Goal: Information Seeking & Learning: Understand process/instructions

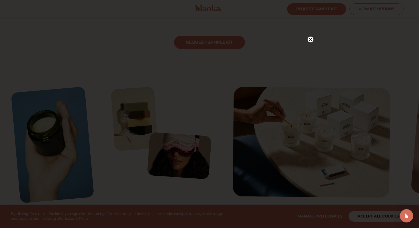
scroll to position [986, 0]
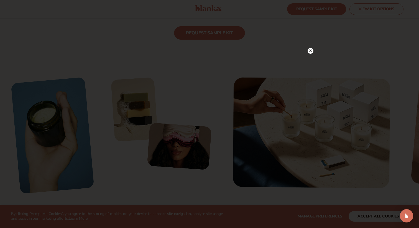
click at [310, 48] on circle at bounding box center [310, 51] width 6 height 6
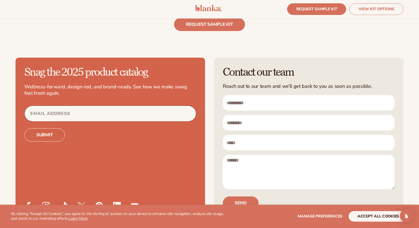
scroll to position [1597, 0]
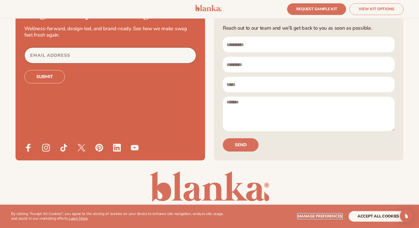
click at [316, 217] on span "Manage preferences" at bounding box center [319, 216] width 45 height 5
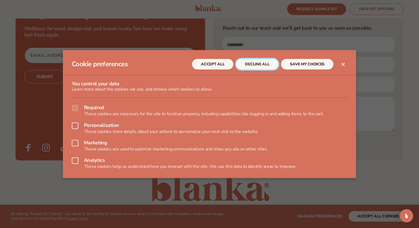
click at [256, 65] on button "DECLINE ALL" at bounding box center [257, 64] width 42 height 11
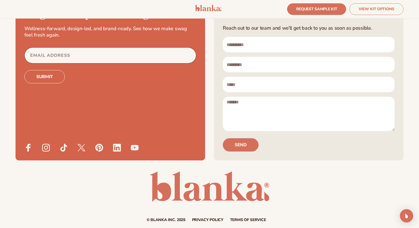
click at [208, 217] on div "© Blanka Inc. 2025 Privacy policy Terms of service Contact information Cookie p…" at bounding box center [210, 220] width 388 height 6
click at [209, 218] on link "Privacy policy" at bounding box center [207, 220] width 31 height 4
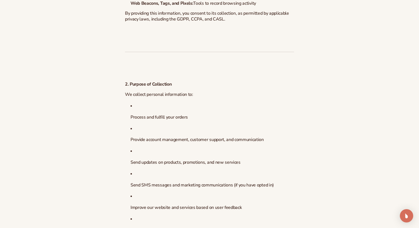
scroll to position [497, 0]
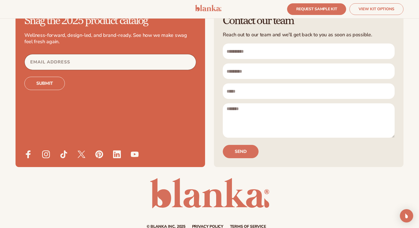
scroll to position [1597, 0]
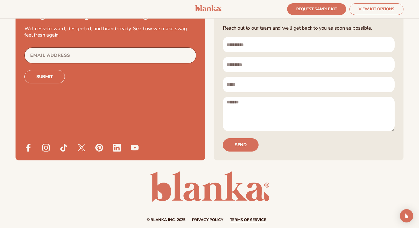
click at [256, 218] on link "Terms of service" at bounding box center [248, 220] width 36 height 4
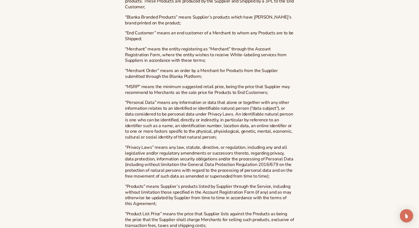
scroll to position [375, 0]
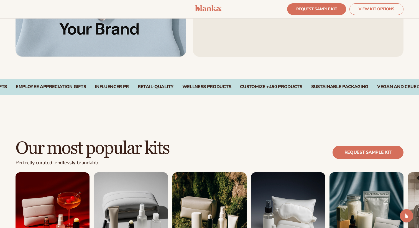
scroll to position [441, 0]
